Goal: Information Seeking & Learning: Learn about a topic

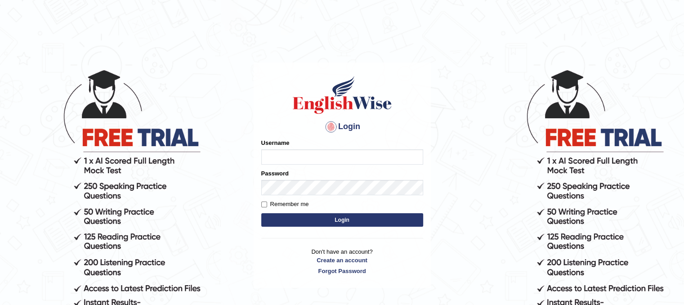
type input "Nirmal487"
click at [355, 217] on button "Login" at bounding box center [342, 219] width 162 height 13
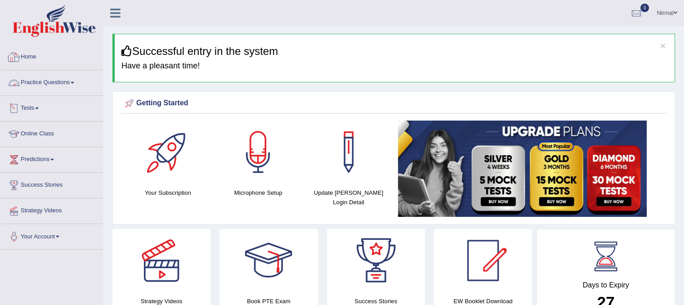
click at [41, 58] on link "Home" at bounding box center [51, 55] width 102 height 22
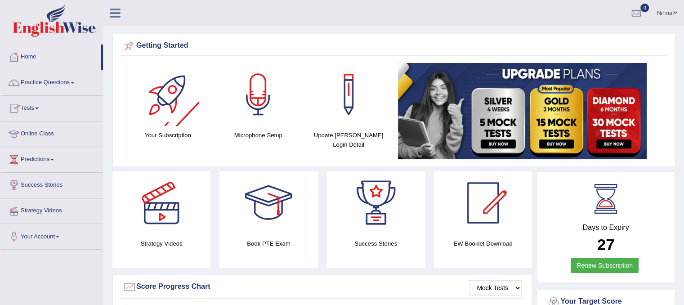
click at [63, 80] on link "Practice Questions" at bounding box center [51, 81] width 102 height 22
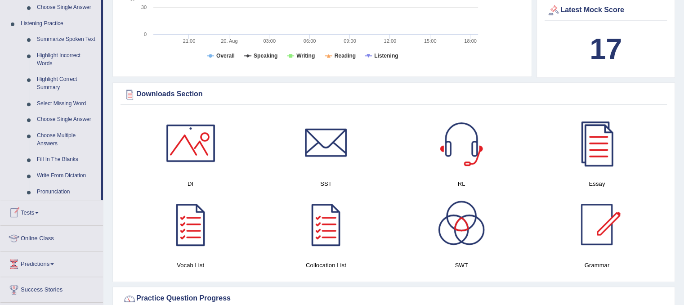
scroll to position [405, 0]
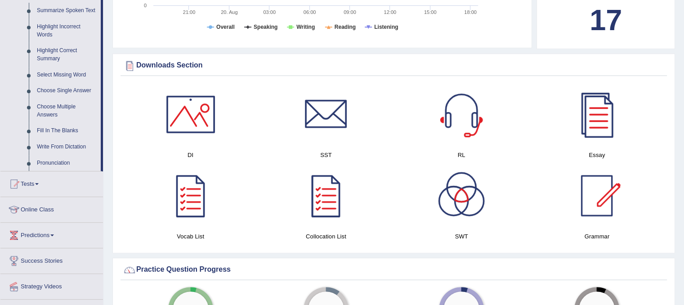
click at [394, 215] on div "SWT" at bounding box center [461, 204] width 135 height 81
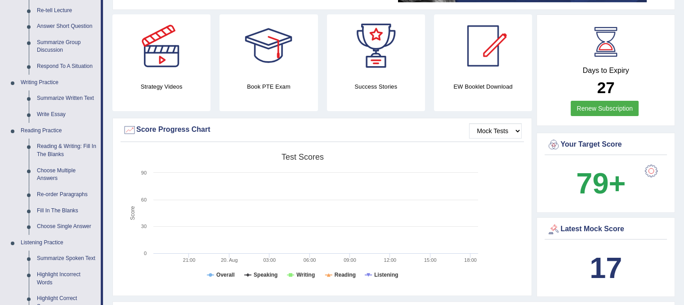
scroll to position [90, 0]
